Goal: Ask a question: Seek information or help from site administrators or community

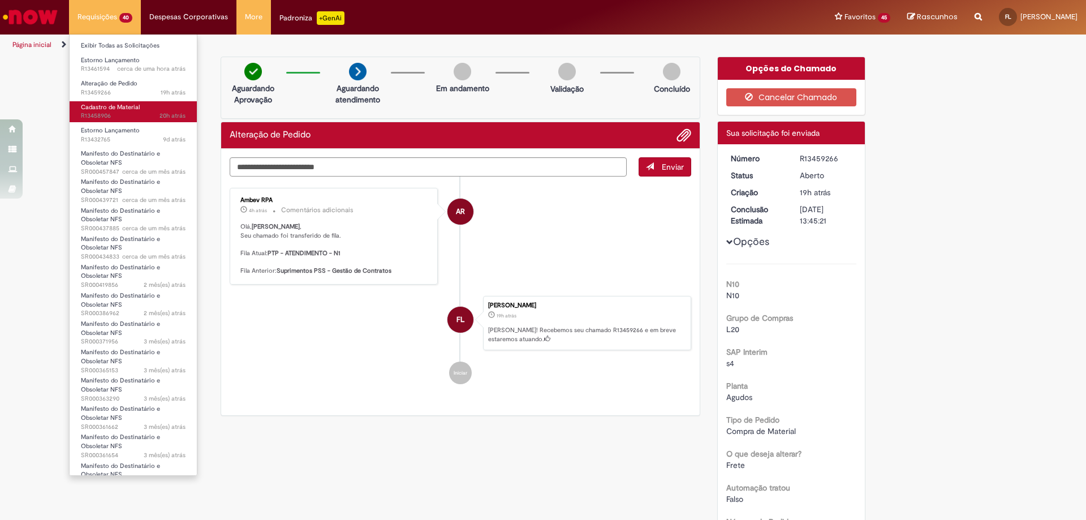
click at [111, 108] on span "Cadastro de Material" at bounding box center [110, 107] width 59 height 8
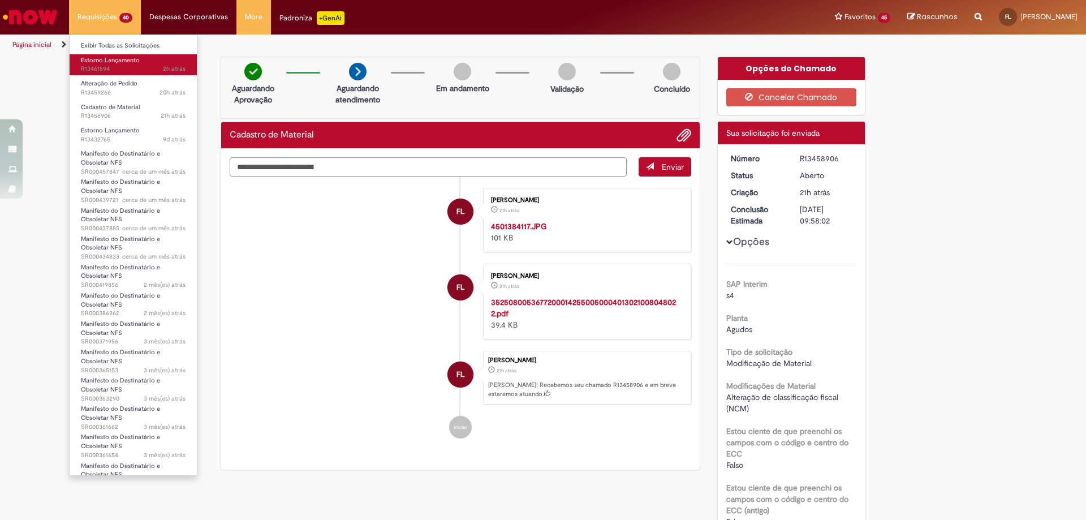
click at [98, 61] on span "Estorno Lançamento" at bounding box center [110, 60] width 59 height 8
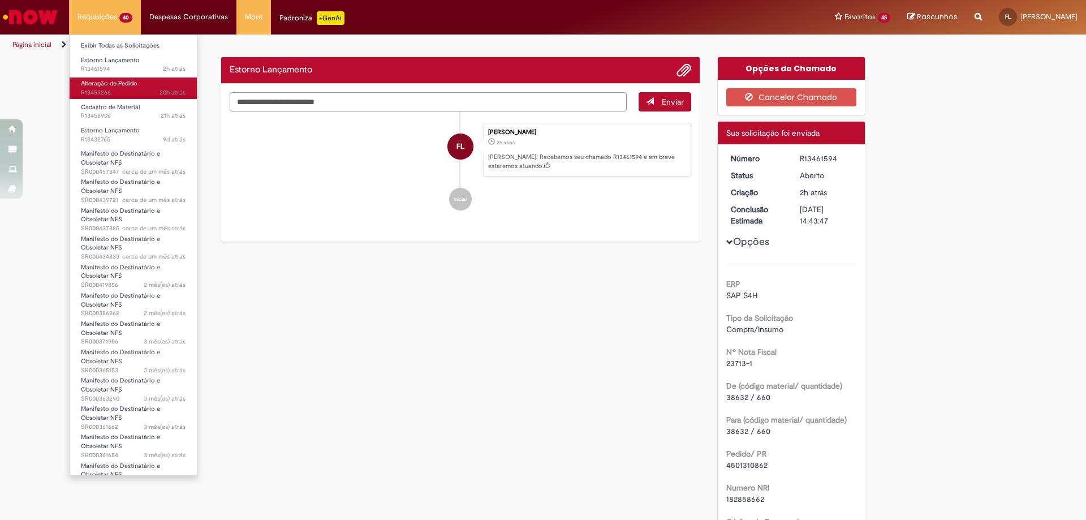
click at [110, 85] on span "Alteração de Pedido" at bounding box center [109, 83] width 57 height 8
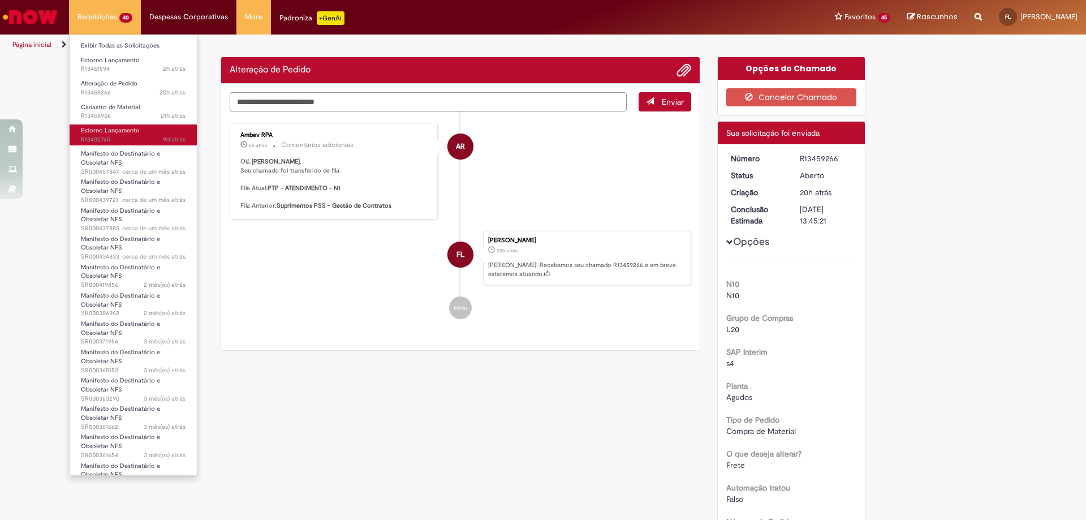
click at [94, 133] on span "Estorno Lançamento" at bounding box center [110, 130] width 59 height 8
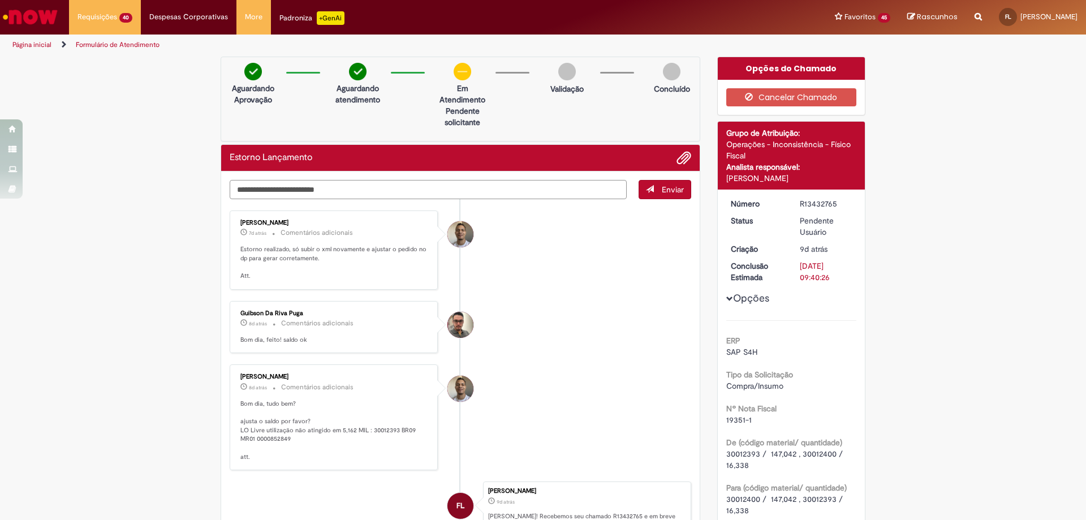
click at [266, 191] on textarea "Digite sua mensagem aqui..." at bounding box center [428, 189] width 397 height 19
type textarea "*"
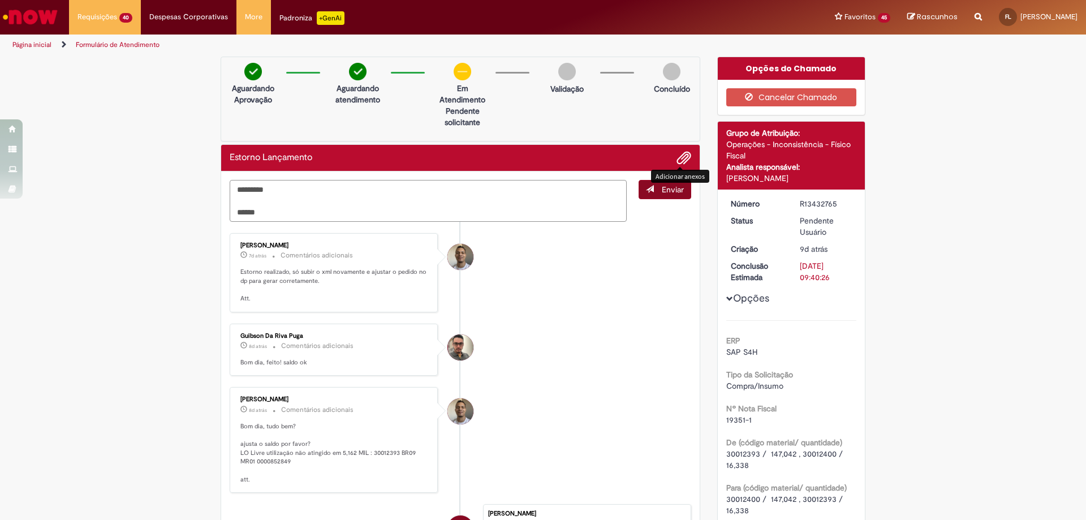
type textarea "********* ******"
click at [667, 185] on section "Formulário de Atendimento Verificar Código de Barras Aguardando Aprovação Aguar…" at bounding box center [543, 287] width 1086 height 464
click at [662, 189] on span "Enviar" at bounding box center [673, 189] width 22 height 10
click at [597, 249] on li "[PERSON_NAME] 7d atrás 7 dias atrás Comentários adicionais Estorno realizado, s…" at bounding box center [460, 272] width 461 height 79
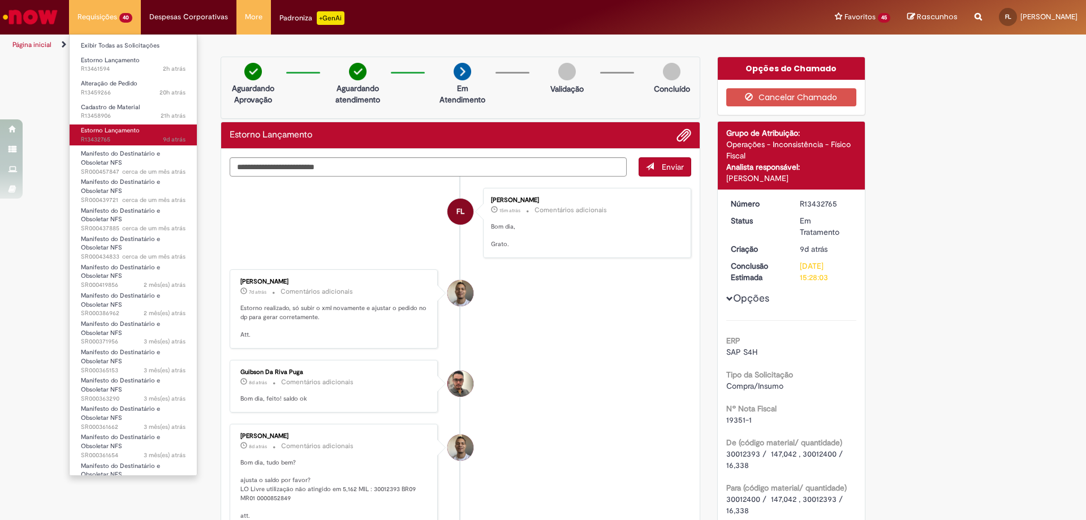
click at [117, 132] on span "Estorno Lançamento" at bounding box center [110, 130] width 59 height 8
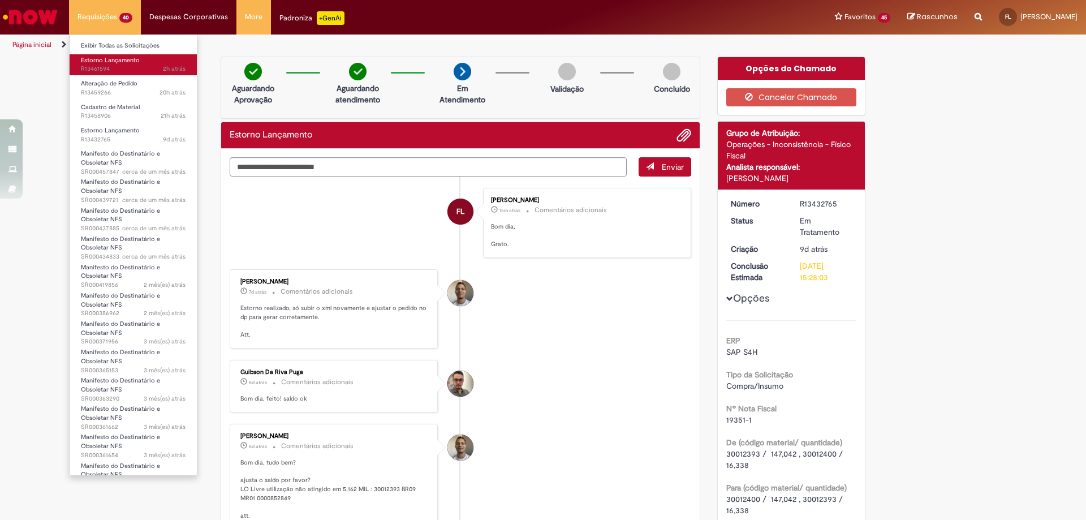
click at [127, 66] on span "2h atrás 2 horas atrás R13461594" at bounding box center [133, 68] width 105 height 9
